Goal: Task Accomplishment & Management: Manage account settings

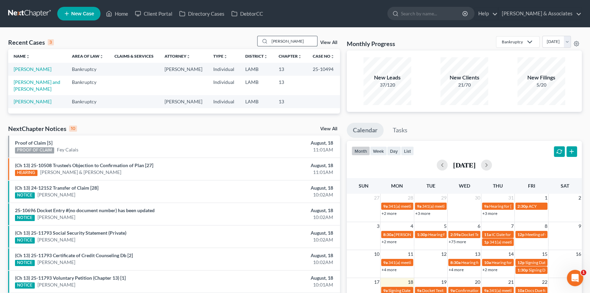
click at [281, 36] on div "[PERSON_NAME]" at bounding box center [287, 41] width 61 height 11
click at [281, 37] on input "[PERSON_NAME]" at bounding box center [293, 41] width 48 height 10
click at [278, 36] on input "[PERSON_NAME]" at bounding box center [293, 41] width 48 height 10
type input "a"
type input "[PERSON_NAME]"
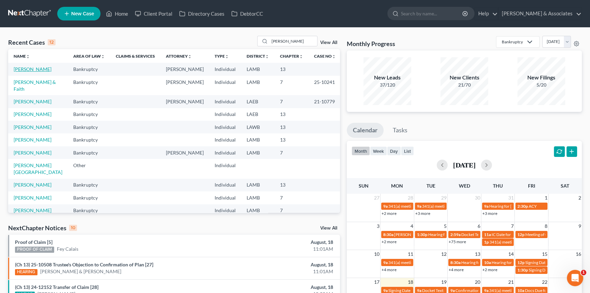
click at [38, 69] on link "[PERSON_NAME]" at bounding box center [33, 69] width 38 height 6
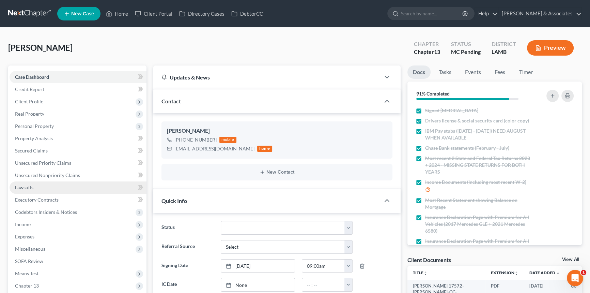
scroll to position [312, 0]
click at [219, 232] on div "Amended Plan Needed Awaiting Income Closed Confirmed Discharged Dismissed Docs …" at bounding box center [286, 228] width 139 height 14
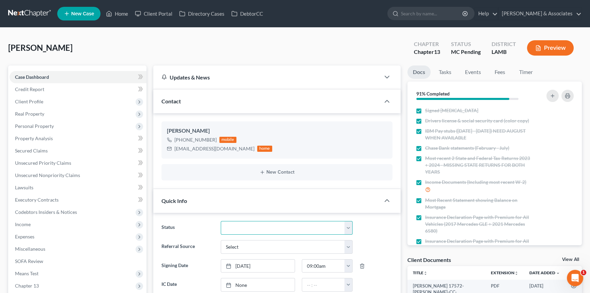
click at [228, 226] on select "Amended Plan Needed Awaiting Income Closed Confirmed Discharged Dismissed Docs …" at bounding box center [287, 228] width 132 height 14
select select "23"
click at [221, 221] on select "Amended Plan Needed Awaiting Income Closed Confirmed Discharged Dismissed Docs …" at bounding box center [287, 228] width 132 height 14
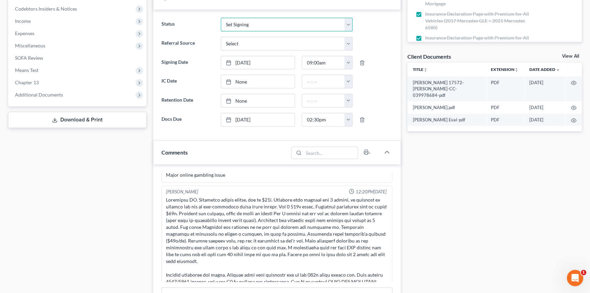
scroll to position [248, 0]
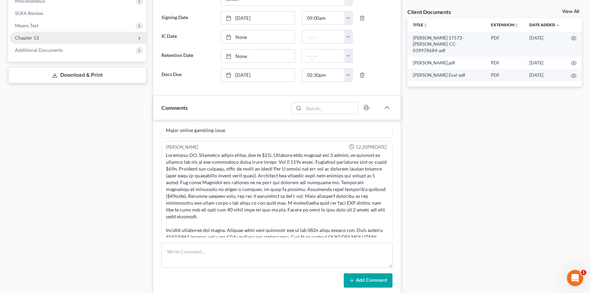
click at [43, 37] on span "Chapter 13" at bounding box center [78, 38] width 137 height 12
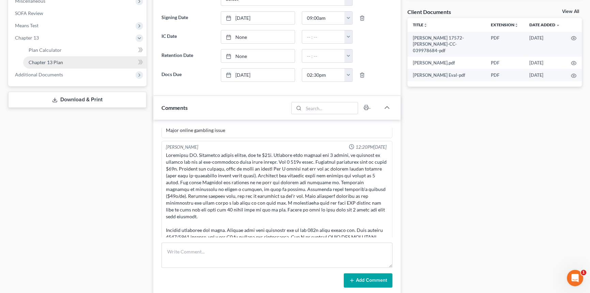
click at [47, 60] on span "Chapter 13 Plan" at bounding box center [46, 62] width 34 height 6
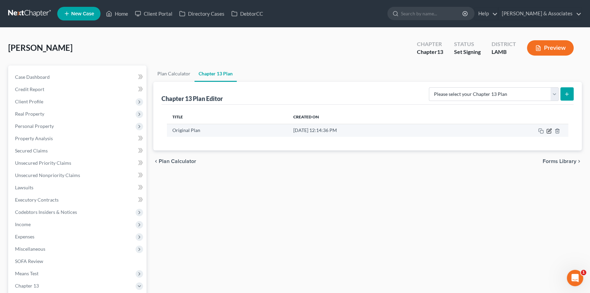
click at [549, 128] on icon "button" at bounding box center [548, 130] width 5 height 5
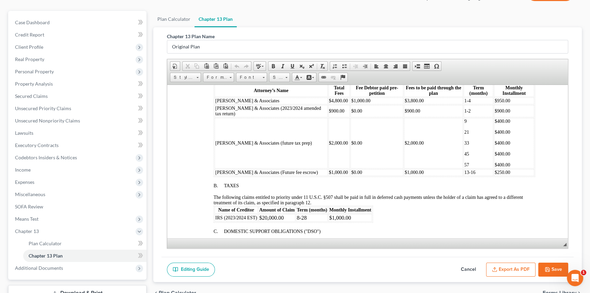
scroll to position [90, 0]
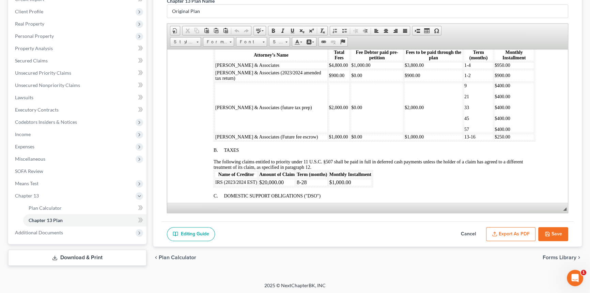
click at [508, 229] on button "Export as PDF" at bounding box center [510, 234] width 49 height 14
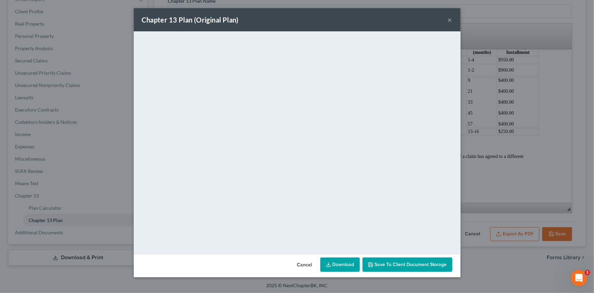
click at [445, 20] on div "Chapter 13 Plan (Original Plan) ×" at bounding box center [297, 19] width 327 height 23
click at [454, 19] on div "Chapter 13 Plan (Original Plan) ×" at bounding box center [297, 19] width 327 height 23
click at [450, 18] on button "×" at bounding box center [450, 20] width 5 height 8
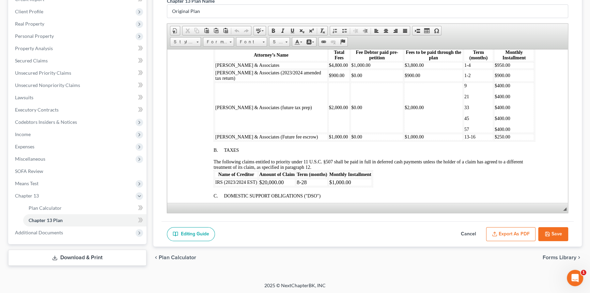
drag, startPoint x: 68, startPoint y: 257, endPoint x: 99, endPoint y: 242, distance: 34.4
click at [68, 257] on link "Download & Print" at bounding box center [77, 257] width 138 height 16
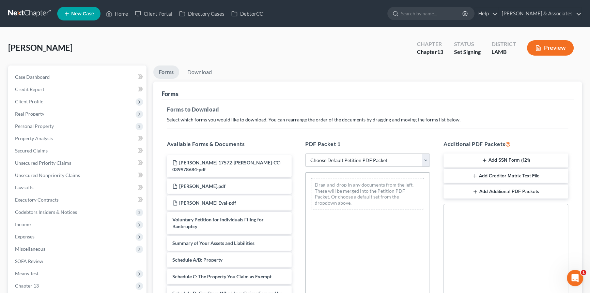
click at [355, 161] on select "Choose Default Petition PDF Packet Complete Bankruptcy Petition (all forms and …" at bounding box center [367, 160] width 125 height 14
select select "0"
click at [305, 153] on select "Choose Default Petition PDF Packet Complete Bankruptcy Petition (all forms and …" at bounding box center [367, 160] width 125 height 14
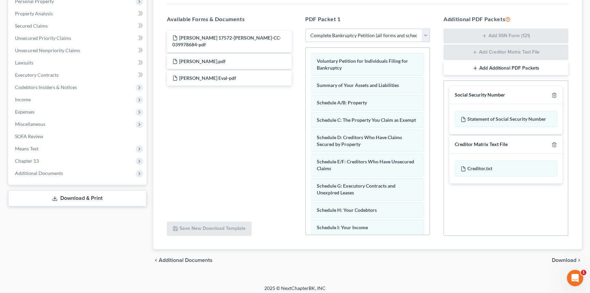
scroll to position [128, 0]
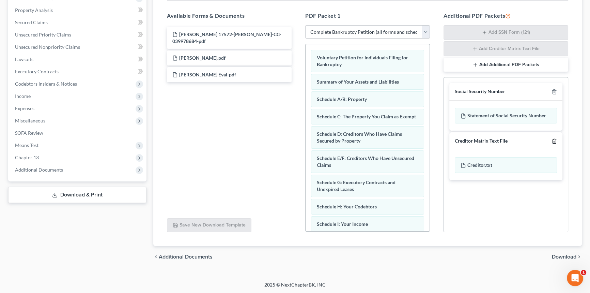
click at [554, 142] on icon "button" at bounding box center [554, 141] width 3 height 4
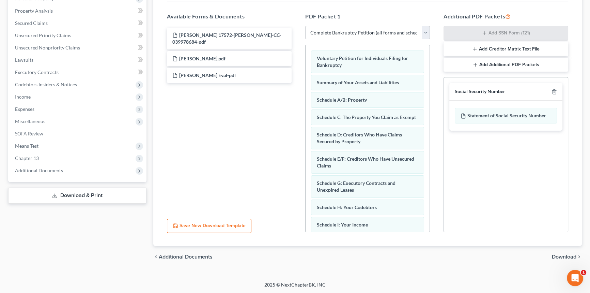
click at [562, 250] on div "chevron_left Additional Documents Download chevron_right" at bounding box center [367, 257] width 429 height 22
click at [562, 254] on span "Download" at bounding box center [564, 256] width 25 height 5
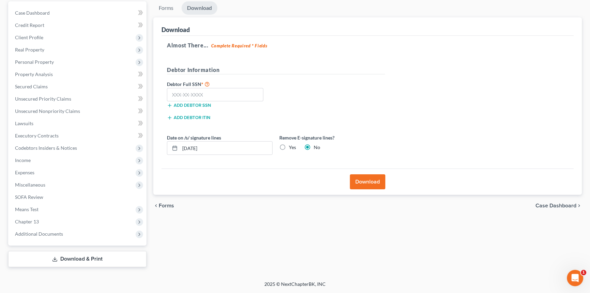
scroll to position [63, 0]
click at [211, 92] on input "text" at bounding box center [215, 96] width 96 height 14
click at [181, 87] on label "Debtor Full SSN *" at bounding box center [220, 85] width 112 height 8
click at [182, 93] on input "text" at bounding box center [215, 96] width 96 height 14
type input "433-35-3164"
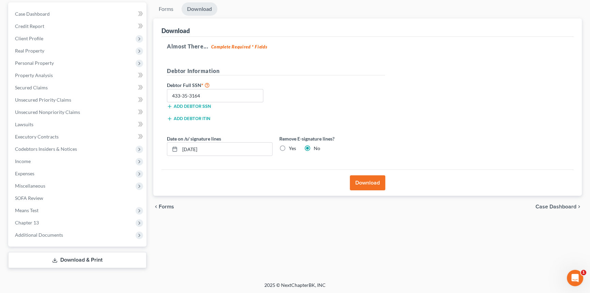
click at [289, 150] on label "Yes" at bounding box center [292, 148] width 7 height 7
click at [292, 149] on input "Yes" at bounding box center [294, 147] width 4 height 4
radio input "true"
radio input "false"
click at [377, 183] on button "Download" at bounding box center [367, 182] width 35 height 15
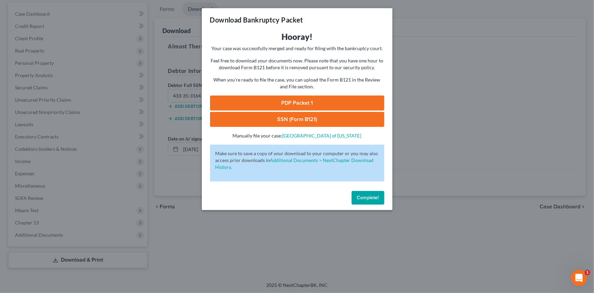
click at [260, 98] on link "PDF Packet 1" at bounding box center [297, 102] width 174 height 15
click at [317, 116] on link "SSN (Form B121)" at bounding box center [297, 119] width 174 height 15
click at [376, 186] on div "Hooray! Your case was successfully merged and ready for filing with the bankrup…" at bounding box center [297, 109] width 191 height 157
click at [370, 201] on button "Complete!" at bounding box center [368, 198] width 33 height 14
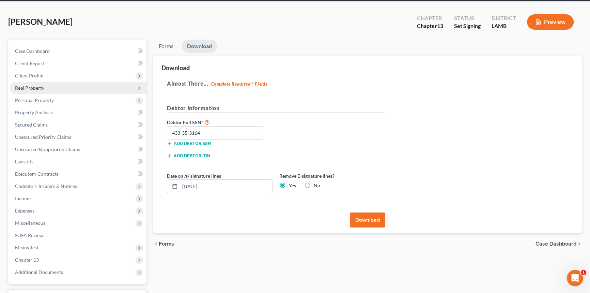
scroll to position [0, 0]
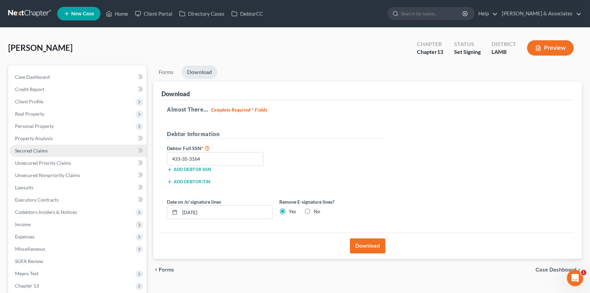
click at [51, 146] on link "Secured Claims" at bounding box center [78, 150] width 137 height 12
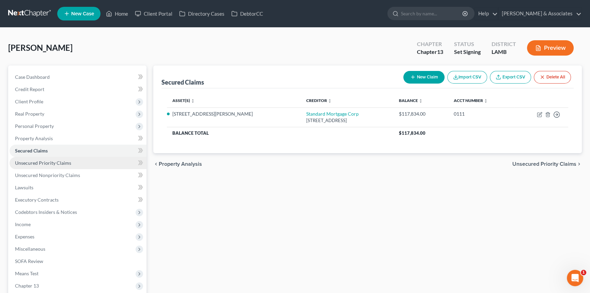
click at [53, 165] on link "Unsecured Priority Claims" at bounding box center [78, 163] width 137 height 12
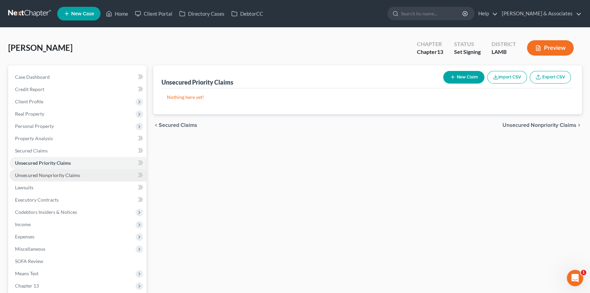
click at [54, 177] on span "Unsecured Nonpriority Claims" at bounding box center [47, 175] width 65 height 6
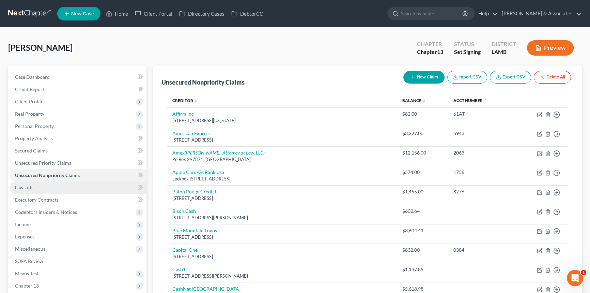
click at [49, 189] on link "Lawsuits" at bounding box center [78, 187] width 137 height 12
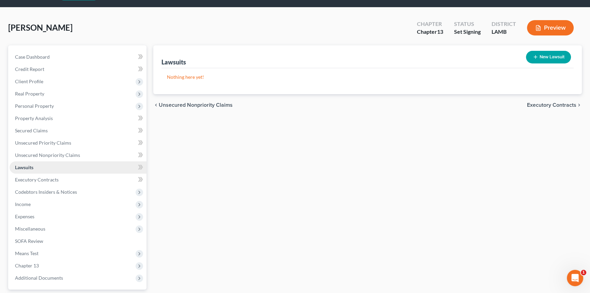
scroll to position [31, 0]
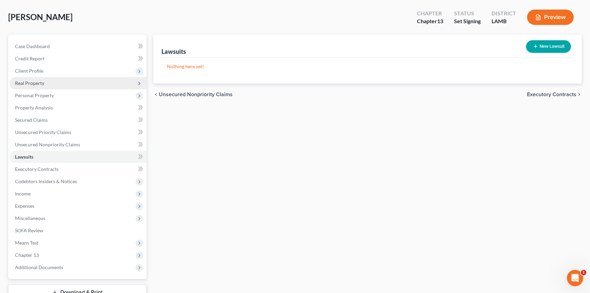
click at [60, 86] on span "Real Property" at bounding box center [78, 83] width 137 height 12
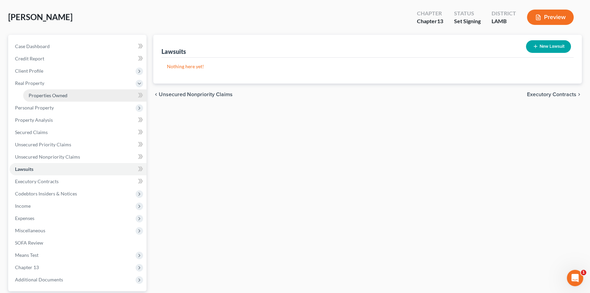
click at [58, 97] on link "Properties Owned" at bounding box center [84, 95] width 123 height 12
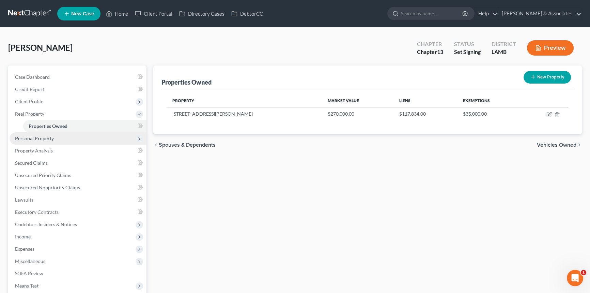
click at [44, 137] on span "Personal Property" at bounding box center [34, 138] width 39 height 6
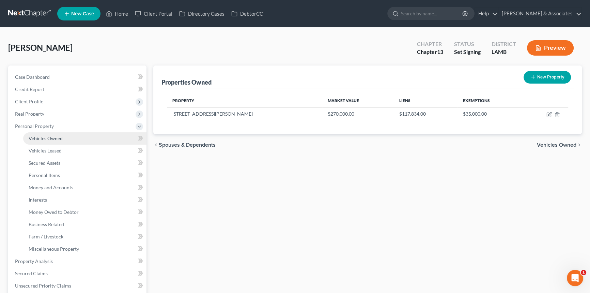
click at [52, 135] on span "Vehicles Owned" at bounding box center [46, 138] width 34 height 6
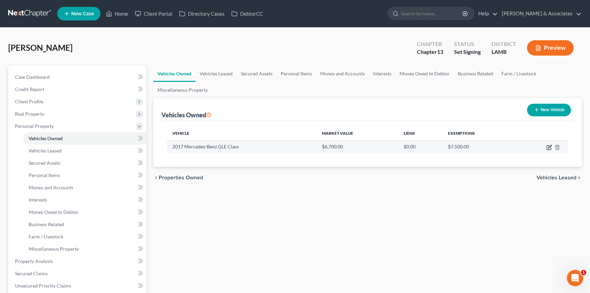
click at [547, 145] on icon "button" at bounding box center [549, 147] width 4 height 4
select select "0"
select select "9"
select select "4"
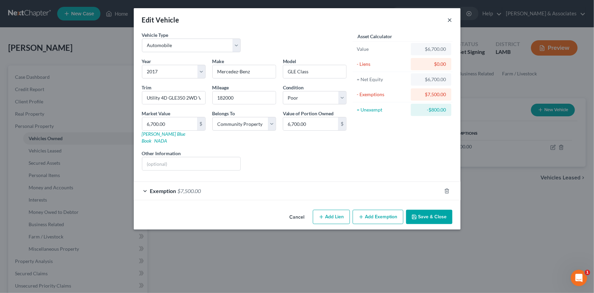
click at [450, 20] on button "×" at bounding box center [450, 20] width 5 height 8
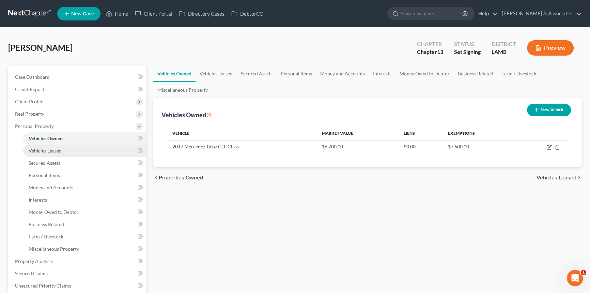
click at [62, 152] on link "Vehicles Leased" at bounding box center [84, 150] width 123 height 12
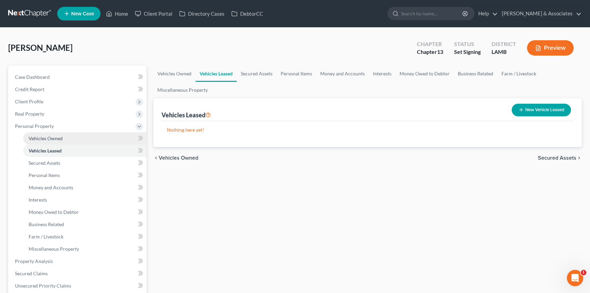
click at [71, 138] on link "Vehicles Owned" at bounding box center [84, 138] width 123 height 12
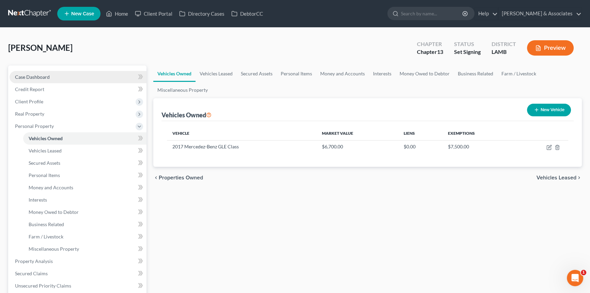
click at [38, 73] on link "Case Dashboard" at bounding box center [78, 77] width 137 height 12
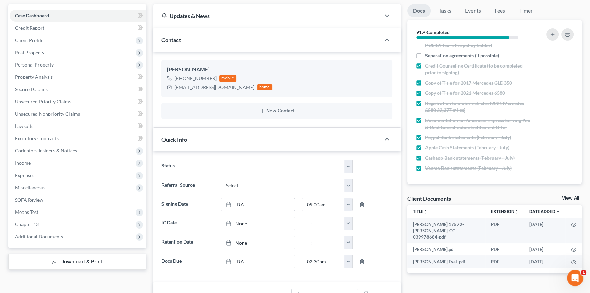
scroll to position [61, 0]
click at [45, 79] on link "Property Analysis" at bounding box center [78, 77] width 137 height 12
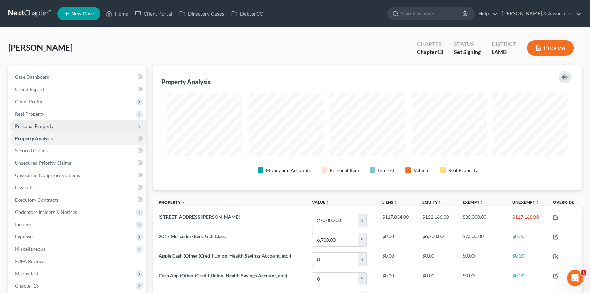
click at [45, 125] on span "Personal Property" at bounding box center [34, 126] width 39 height 6
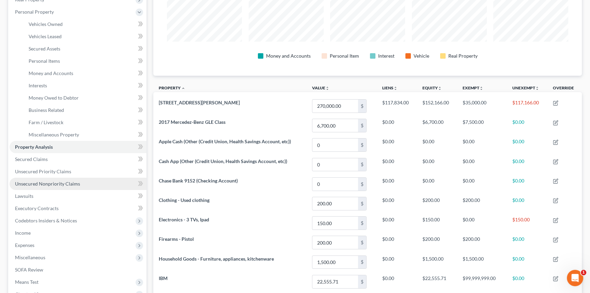
scroll to position [155, 0]
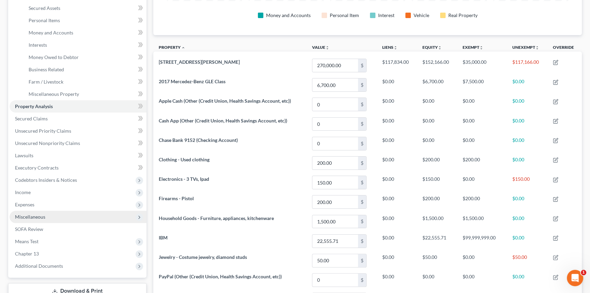
click at [44, 220] on span "Miscellaneous" at bounding box center [78, 217] width 137 height 12
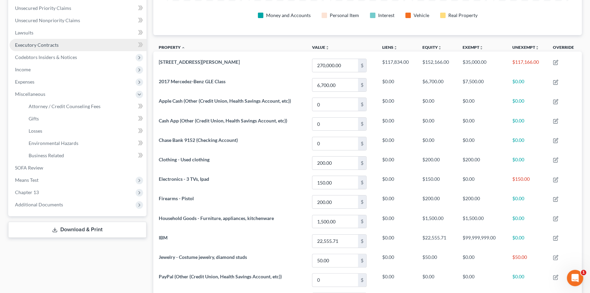
click at [59, 47] on link "Executory Contracts" at bounding box center [78, 45] width 137 height 12
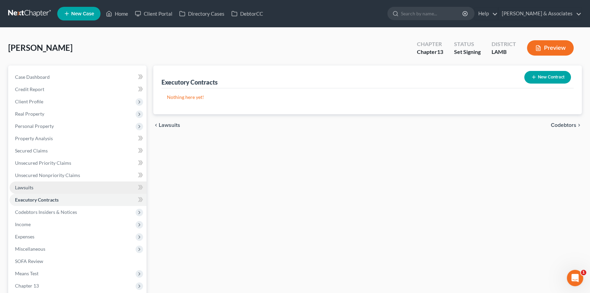
click at [46, 185] on link "Lawsuits" at bounding box center [78, 187] width 137 height 12
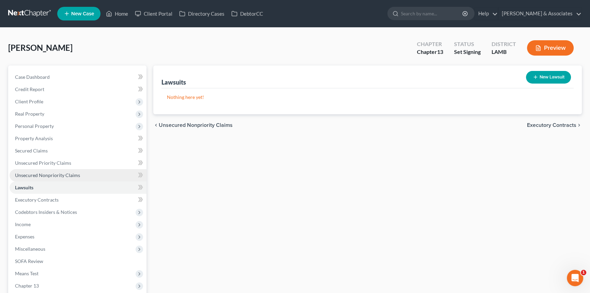
click at [49, 176] on span "Unsecured Nonpriority Claims" at bounding box center [47, 175] width 65 height 6
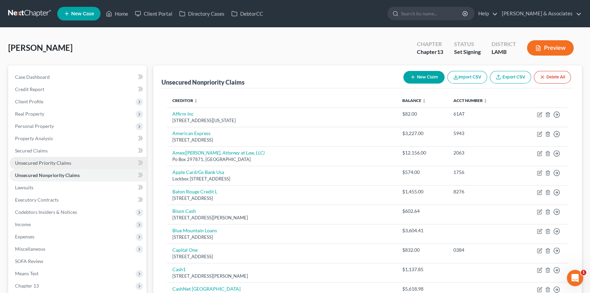
click at [53, 158] on link "Unsecured Priority Claims" at bounding box center [78, 163] width 137 height 12
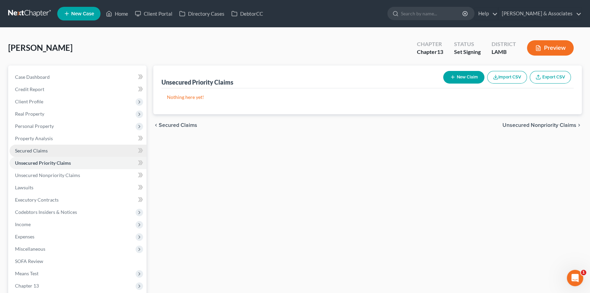
click at [51, 150] on link "Secured Claims" at bounding box center [78, 150] width 137 height 12
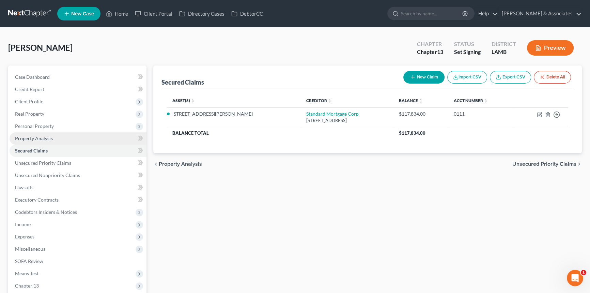
click at [40, 140] on span "Property Analysis" at bounding box center [34, 138] width 38 height 6
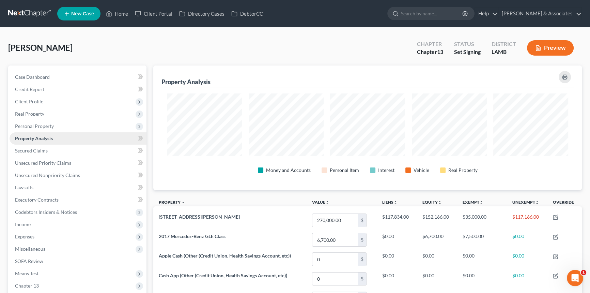
scroll to position [124, 428]
click at [43, 102] on span "Client Profile" at bounding box center [78, 101] width 137 height 12
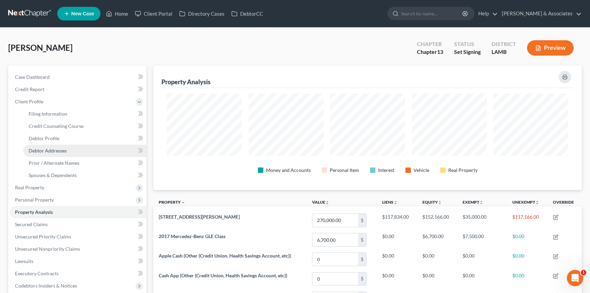
click at [46, 144] on link "Debtor Addresses" at bounding box center [84, 150] width 123 height 12
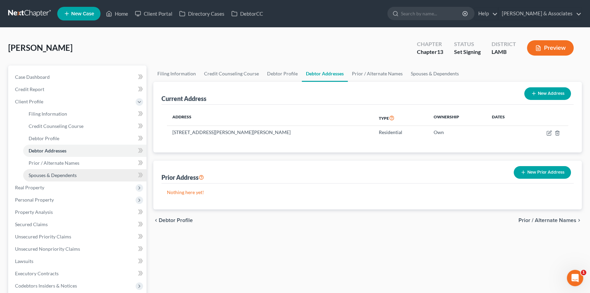
click at [50, 172] on span "Spouses & Dependents" at bounding box center [53, 175] width 48 height 6
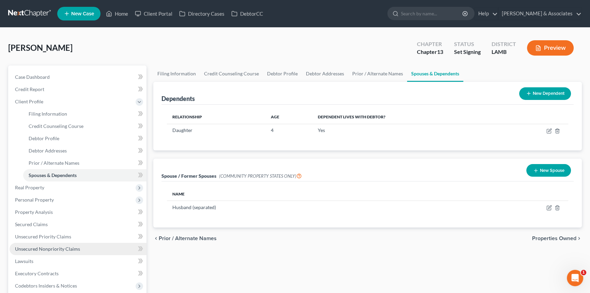
click at [40, 246] on span "Unsecured Nonpriority Claims" at bounding box center [47, 249] width 65 height 6
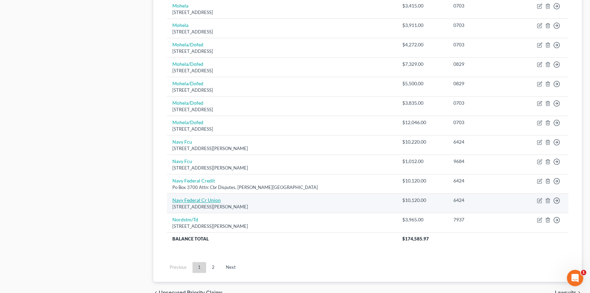
scroll to position [492, 0]
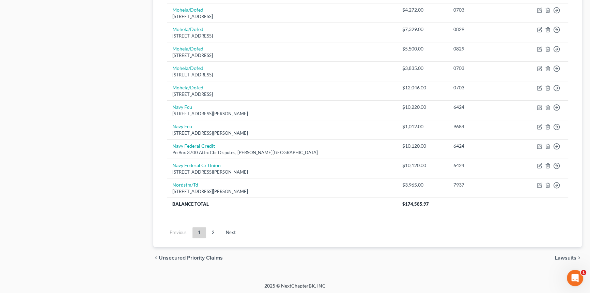
click at [212, 225] on ul "Previous 1 2 Next" at bounding box center [367, 232] width 412 height 18
click at [212, 229] on link "2" at bounding box center [213, 232] width 14 height 11
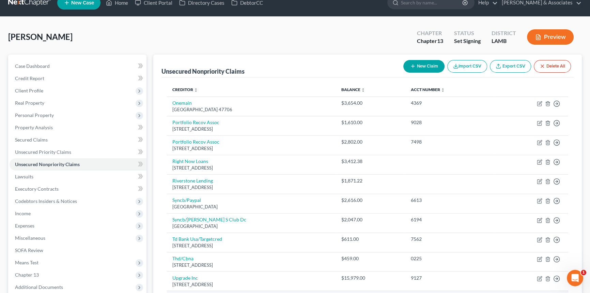
scroll to position [124, 0]
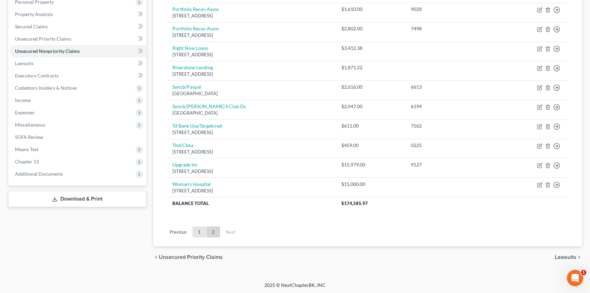
click at [201, 233] on link "1" at bounding box center [199, 231] width 14 height 11
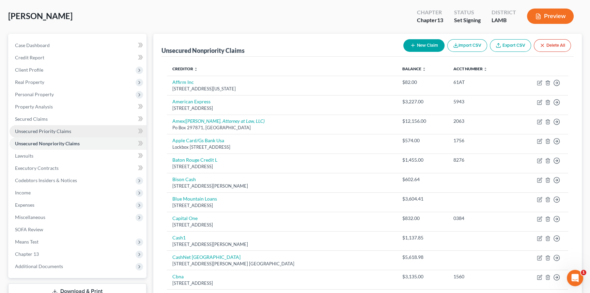
scroll to position [31, 0]
click at [73, 126] on link "Unsecured Priority Claims" at bounding box center [78, 132] width 137 height 12
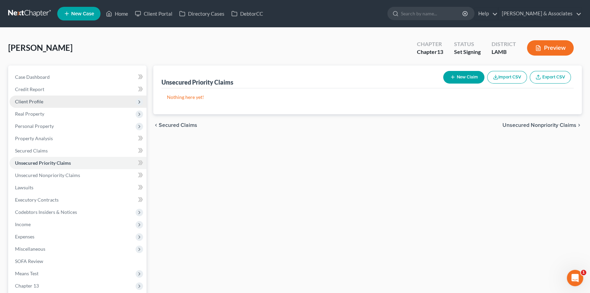
click at [59, 98] on span "Client Profile" at bounding box center [78, 101] width 137 height 12
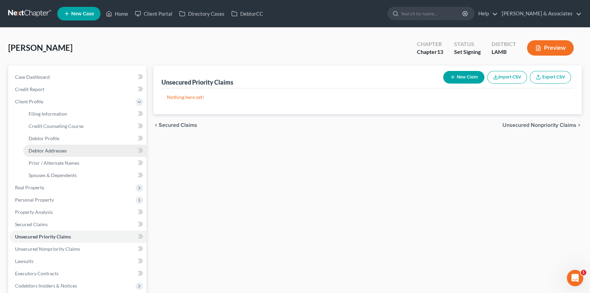
click at [50, 146] on link "Debtor Addresses" at bounding box center [84, 150] width 123 height 12
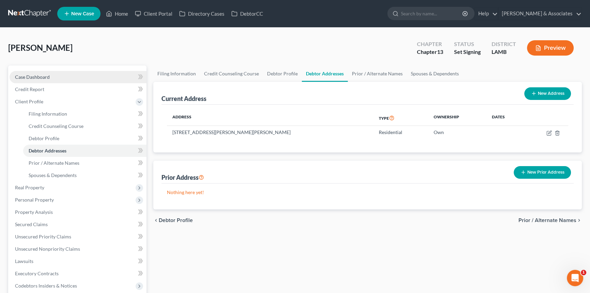
click at [58, 75] on link "Case Dashboard" at bounding box center [78, 77] width 137 height 12
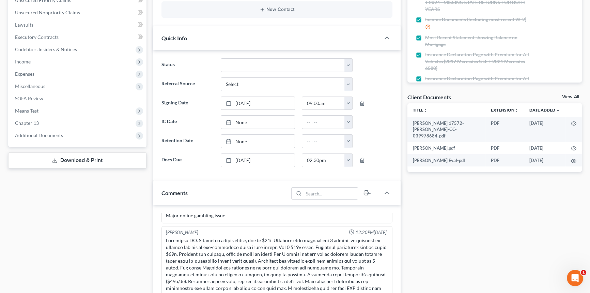
scroll to position [217, 0]
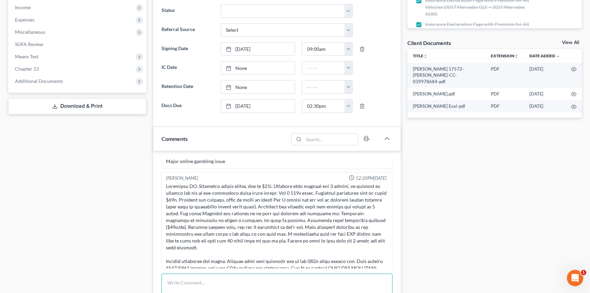
click at [214, 284] on textarea at bounding box center [276, 285] width 231 height 25
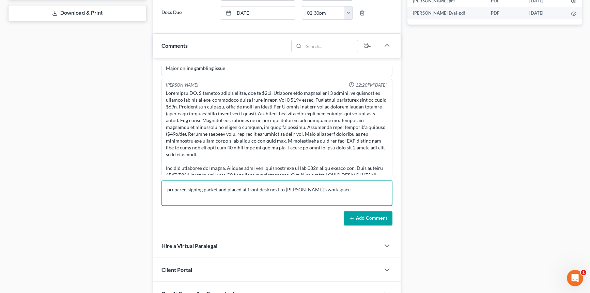
type textarea "prepared signing packet and placed at front desk next to [PERSON_NAME]'s worksp…"
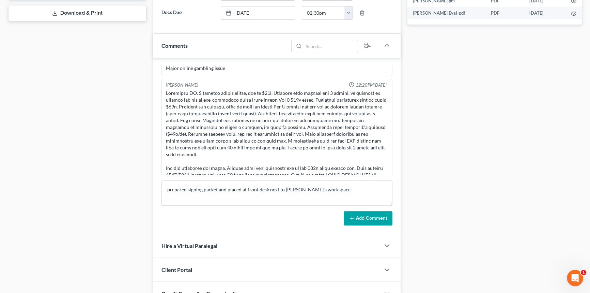
drag, startPoint x: 372, startPoint y: 215, endPoint x: 373, endPoint y: 207, distance: 7.5
click at [372, 213] on button "Add Comment" at bounding box center [368, 218] width 49 height 14
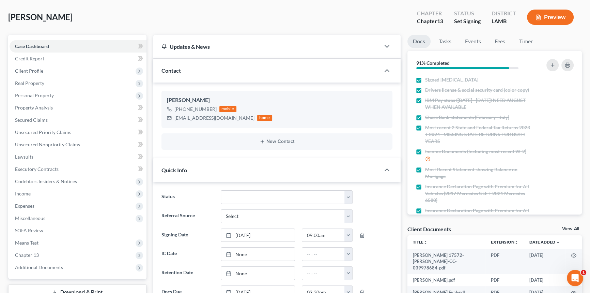
scroll to position [0, 0]
